Goal: Check status: Check status

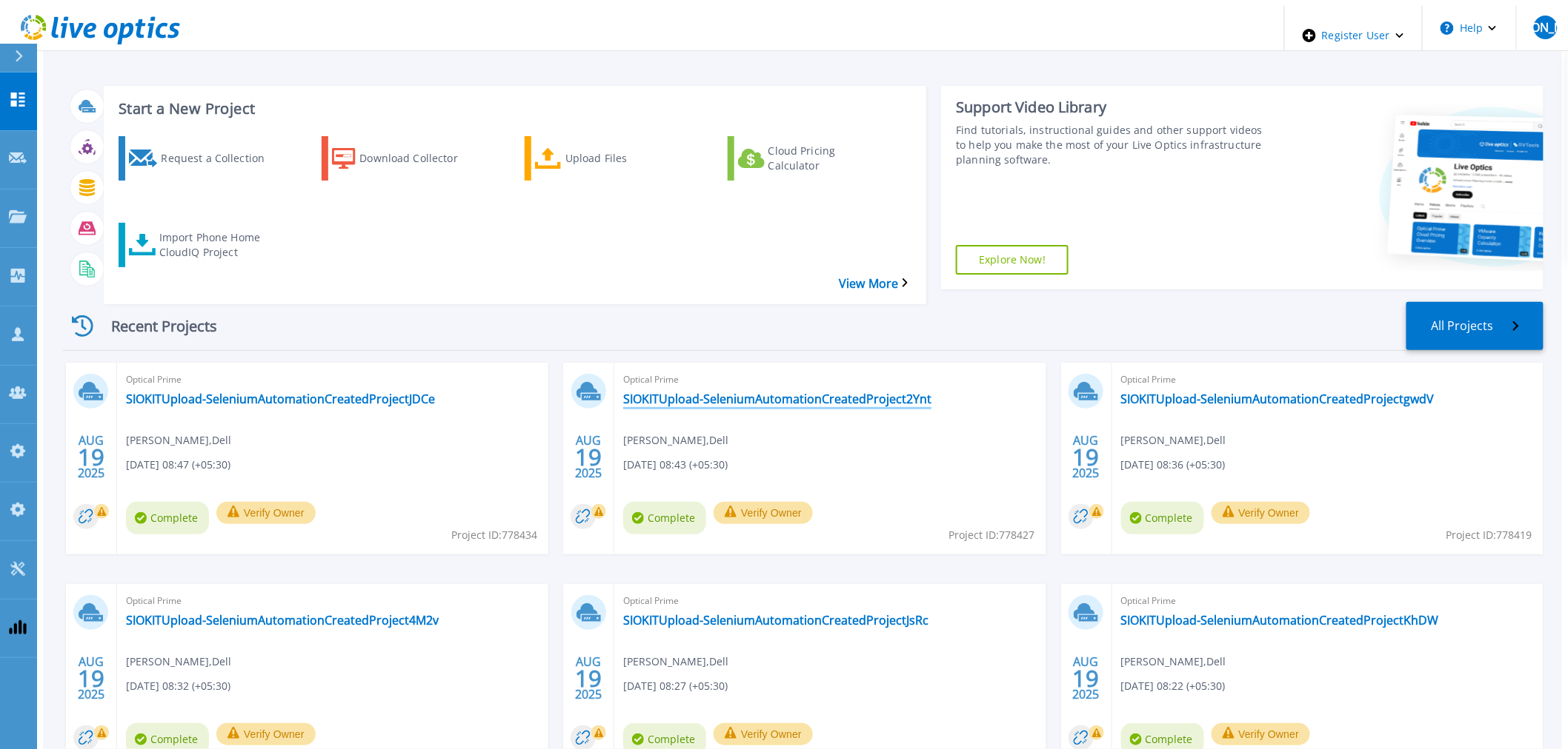
click at [687, 392] on link "SIOKITUpload-SeleniumAutomationCreatedProject2Ynt" at bounding box center [777, 399] width 308 height 15
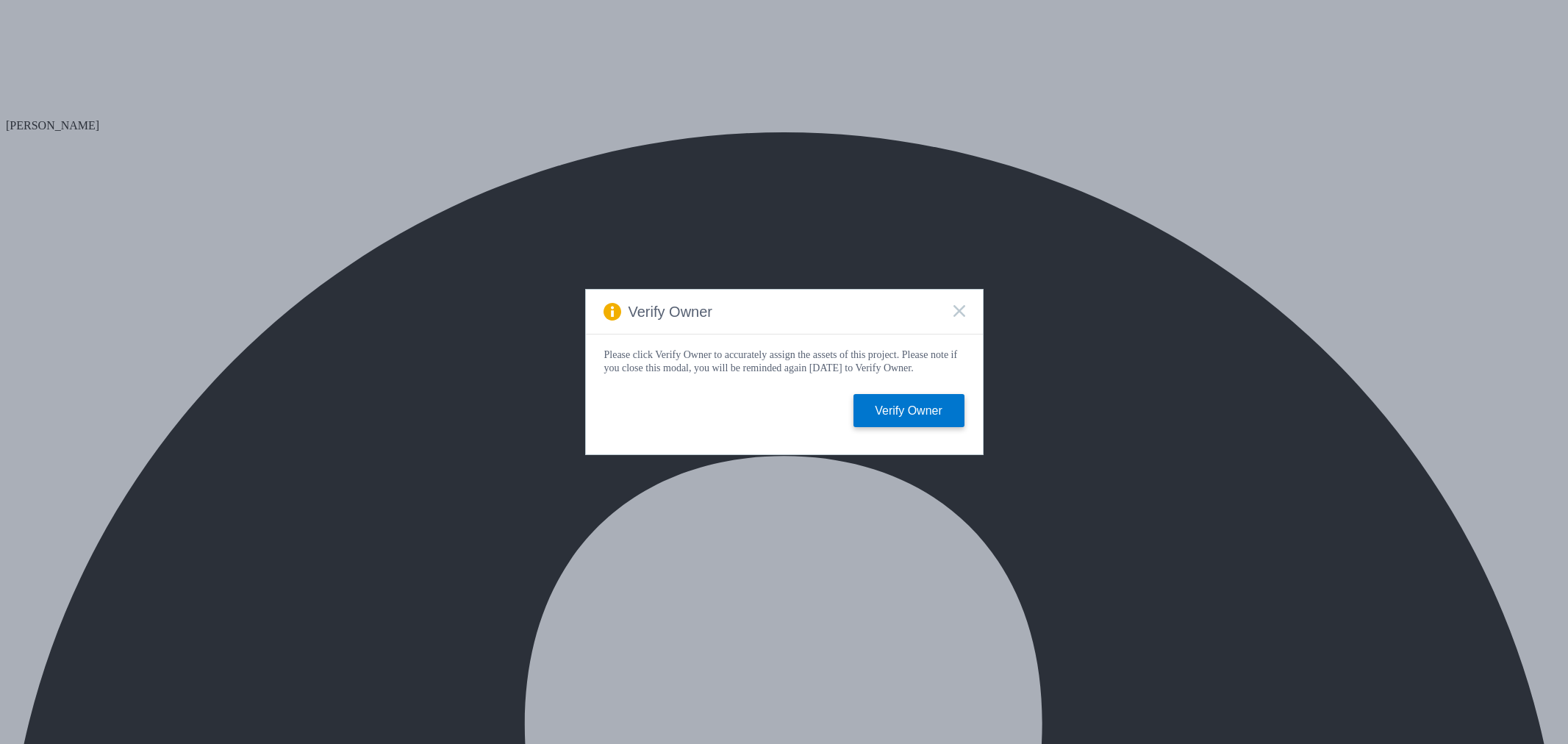
select select "USD"
click at [961, 310] on rect at bounding box center [959, 311] width 12 height 12
